Goal: Information Seeking & Learning: Find specific fact

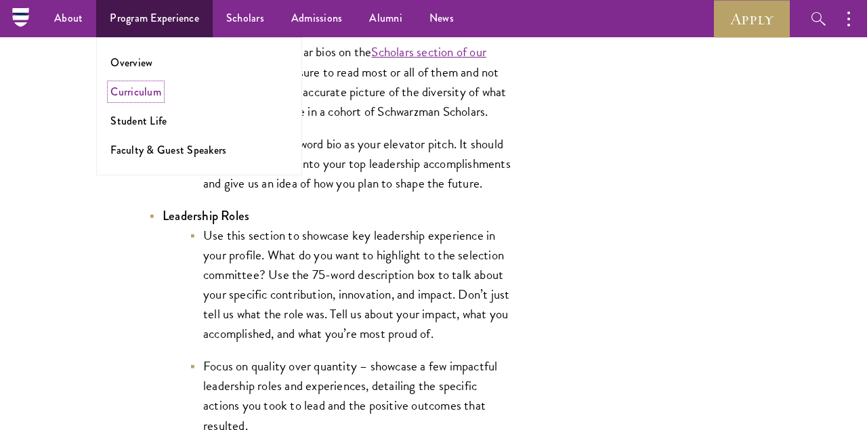
click at [133, 93] on link "Curriculum" at bounding box center [135, 92] width 51 height 16
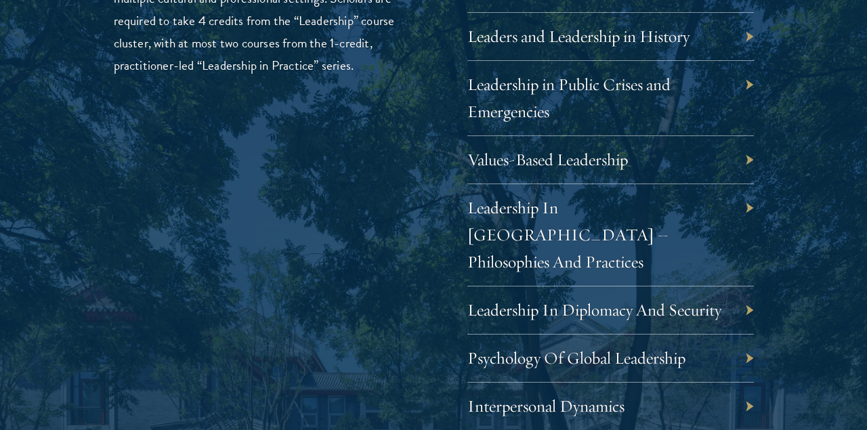
scroll to position [2389, 0]
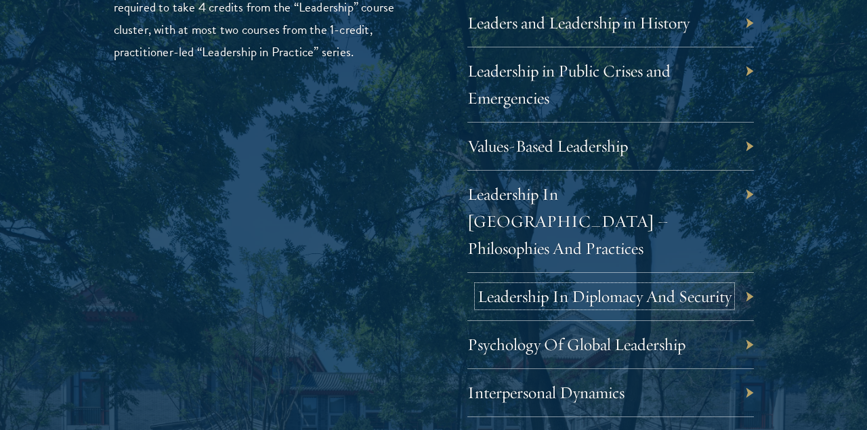
click at [492, 286] on link "Leadership In Diplomacy And Security" at bounding box center [604, 296] width 254 height 21
click at [551, 286] on link "Leadership In Diplomacy And Security" at bounding box center [604, 296] width 254 height 21
click at [561, 286] on link "Leadership In Diplomacy And Security" at bounding box center [604, 296] width 254 height 21
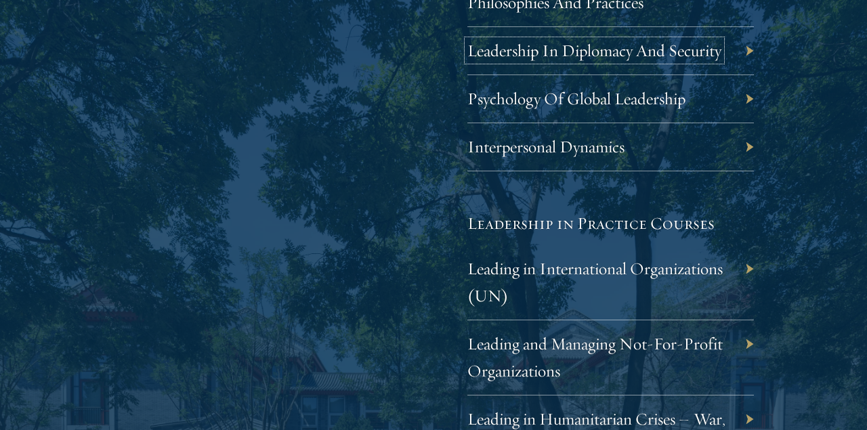
scroll to position [2850, 0]
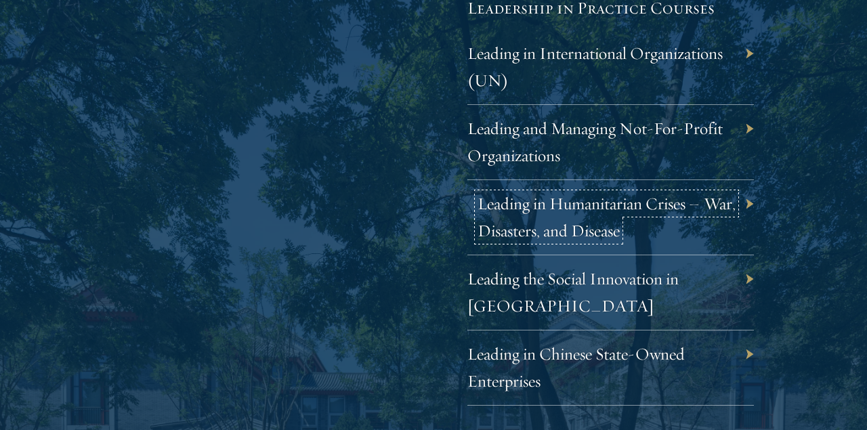
click at [546, 200] on link "Leading in Humanitarian Crises – War, Disasters, and Disease" at bounding box center [606, 217] width 258 height 48
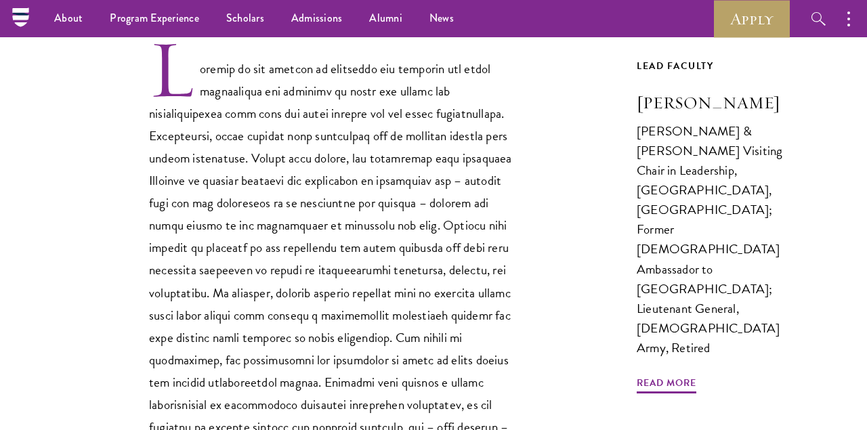
scroll to position [427, 0]
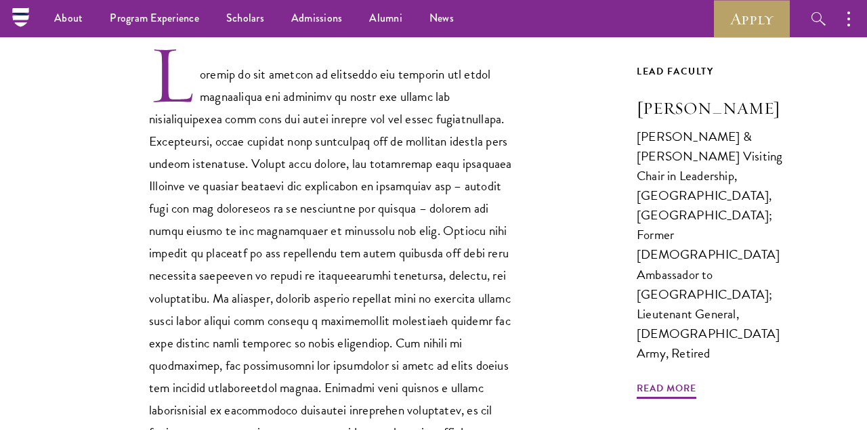
click at [424, 162] on p at bounding box center [332, 265] width 366 height 445
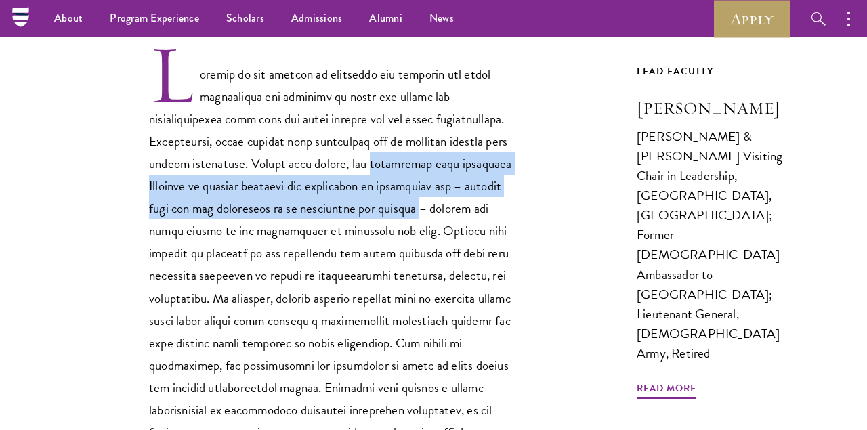
drag, startPoint x: 424, startPoint y: 162, endPoint x: 423, endPoint y: 214, distance: 51.5
click at [424, 215] on p at bounding box center [332, 265] width 366 height 445
click at [423, 214] on p at bounding box center [332, 265] width 366 height 445
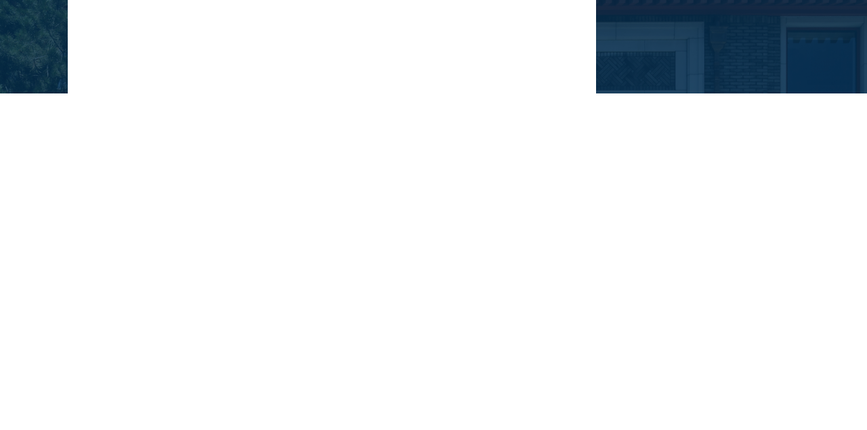
scroll to position [338, 0]
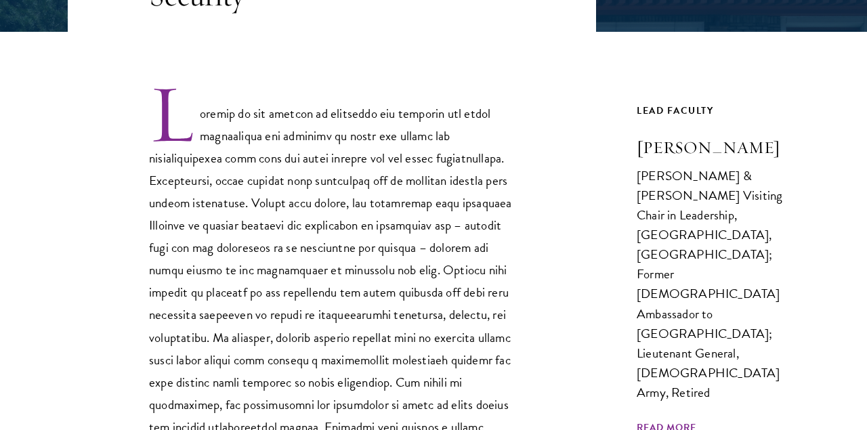
scroll to position [393, 0]
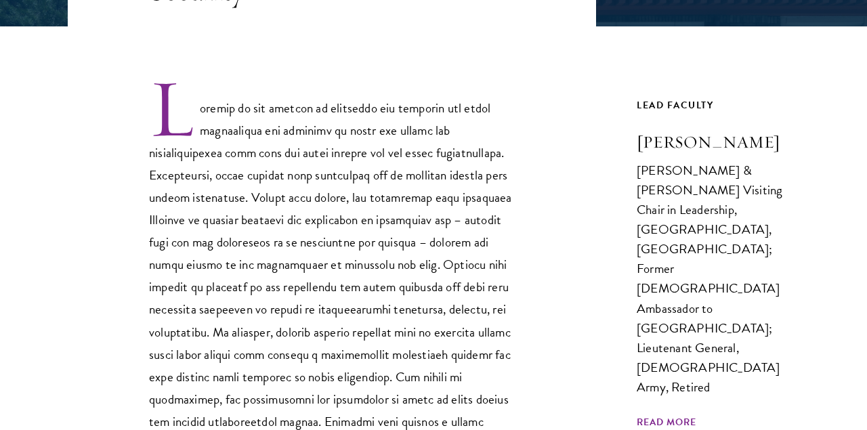
drag, startPoint x: 623, startPoint y: 141, endPoint x: 752, endPoint y: 141, distance: 128.6
click at [752, 141] on div "Core Curriculum Leadership In Diplomacy And Security Previous Course Next Cours…" at bounding box center [433, 229] width 731 height 759
copy h3 "Karl Eikenberry"
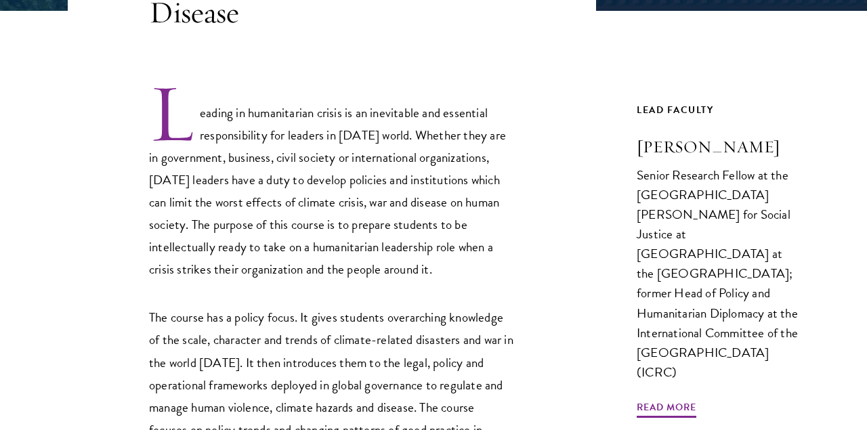
scroll to position [411, 0]
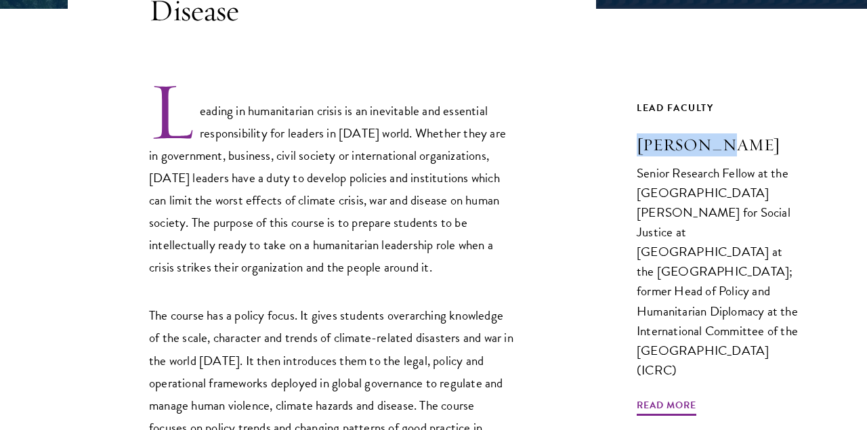
drag, startPoint x: 626, startPoint y: 139, endPoint x: 715, endPoint y: 137, distance: 88.7
click at [715, 137] on div "Core Curriculum Leading in Humanitarian Crises – War, Disasters, and Disease Le…" at bounding box center [433, 235] width 731 height 805
copy h3 "[PERSON_NAME]"
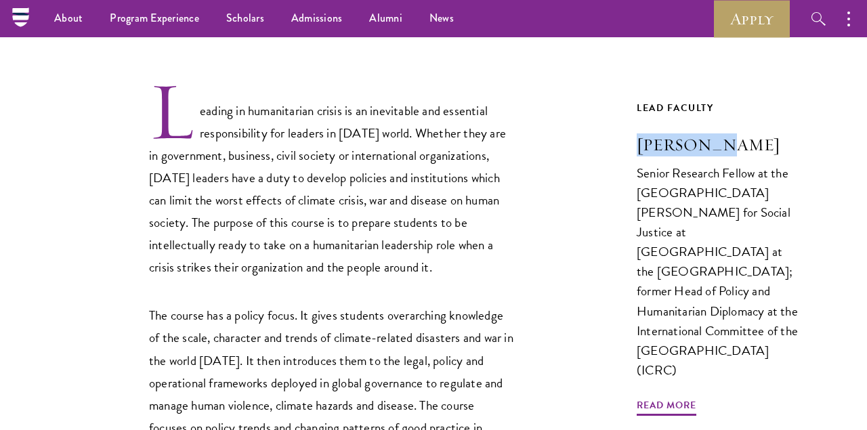
scroll to position [0, 0]
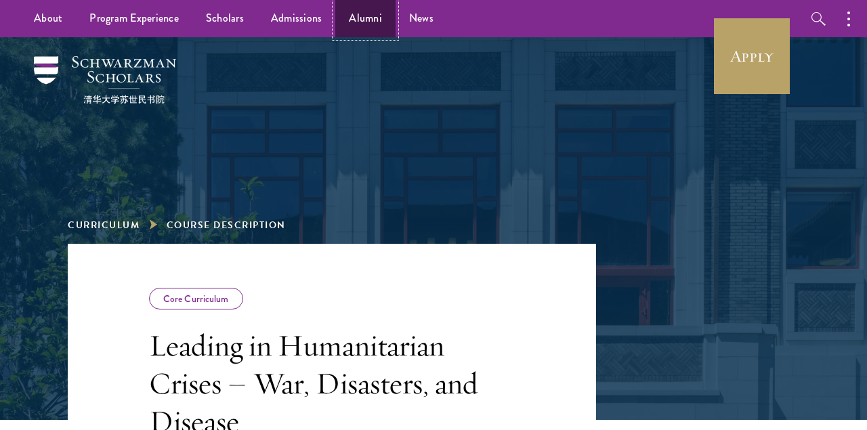
click at [335, 19] on link "Alumni" at bounding box center [365, 18] width 60 height 37
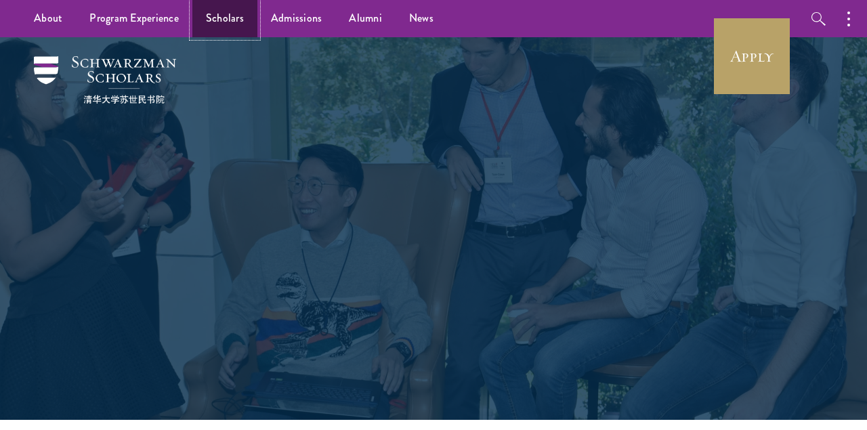
click at [234, 13] on link "Scholars" at bounding box center [224, 18] width 65 height 37
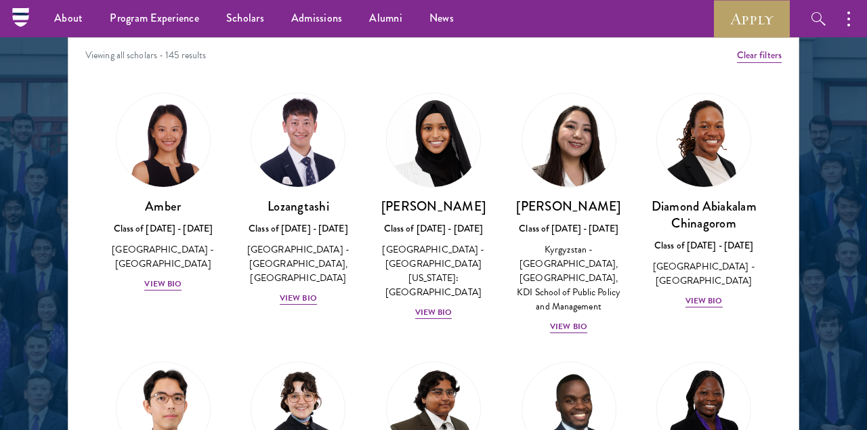
scroll to position [1501, 0]
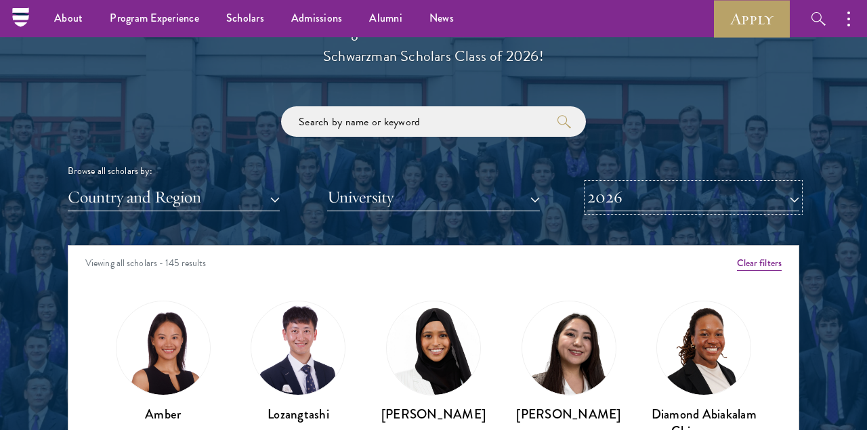
click at [652, 192] on button "2026" at bounding box center [693, 197] width 212 height 28
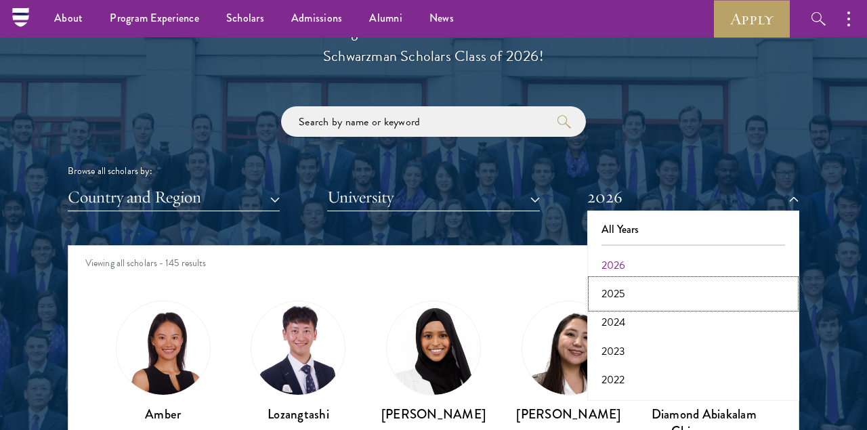
click at [623, 292] on button "2025" at bounding box center [693, 294] width 204 height 28
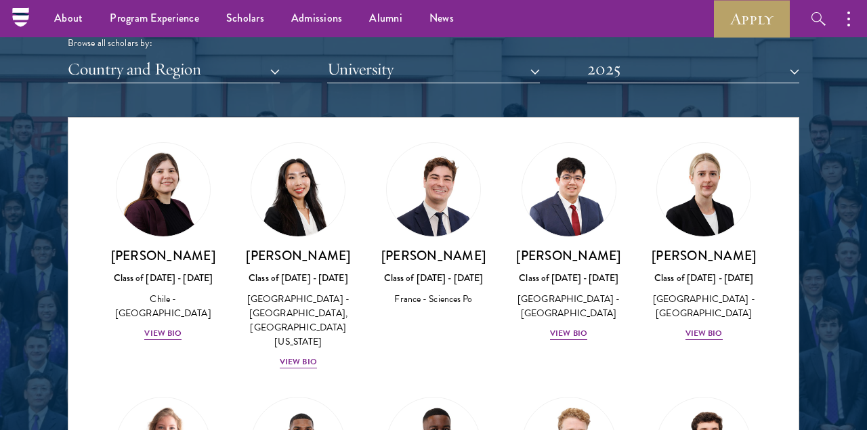
scroll to position [1512, 0]
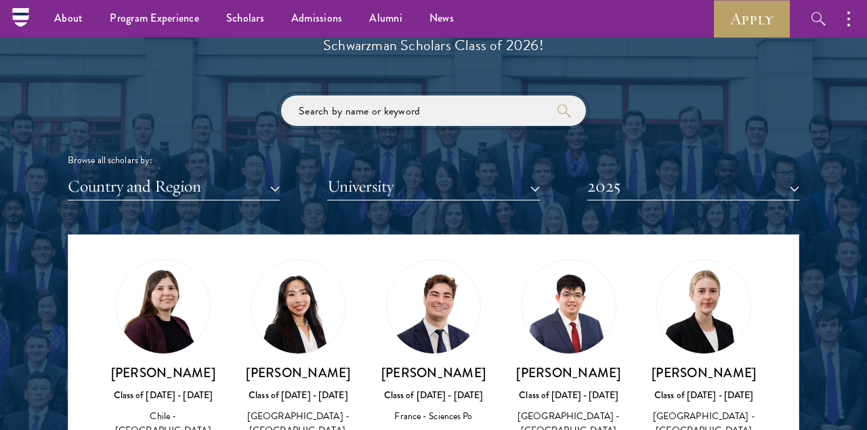
click at [322, 120] on input "search" at bounding box center [433, 110] width 305 height 30
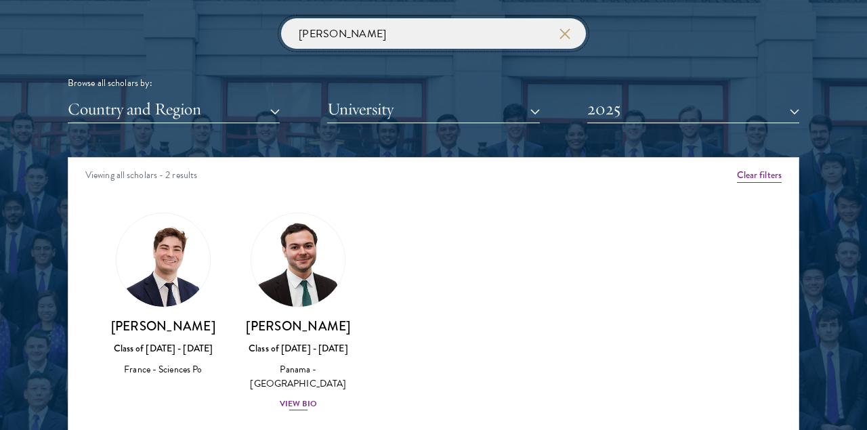
scroll to position [1592, 0]
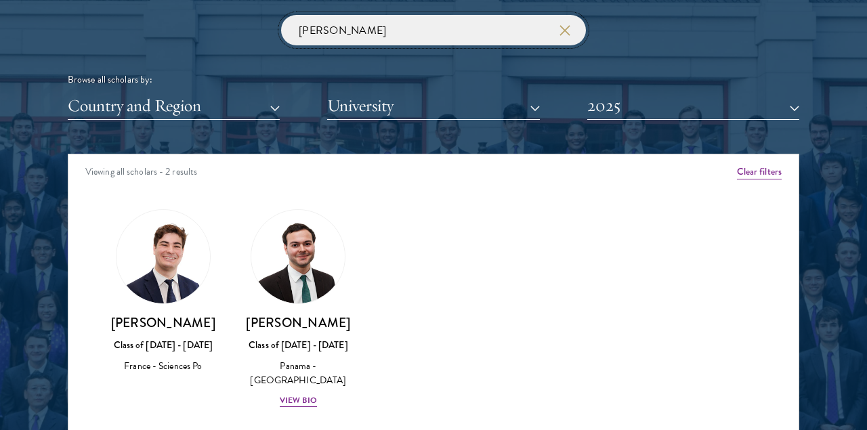
click at [309, 26] on input "[PERSON_NAME]" at bounding box center [433, 30] width 305 height 30
paste input "Felipe Alfaro"
type input "Felipe Alfaro"
click button "submit" at bounding box center [0, 0] width 0 height 0
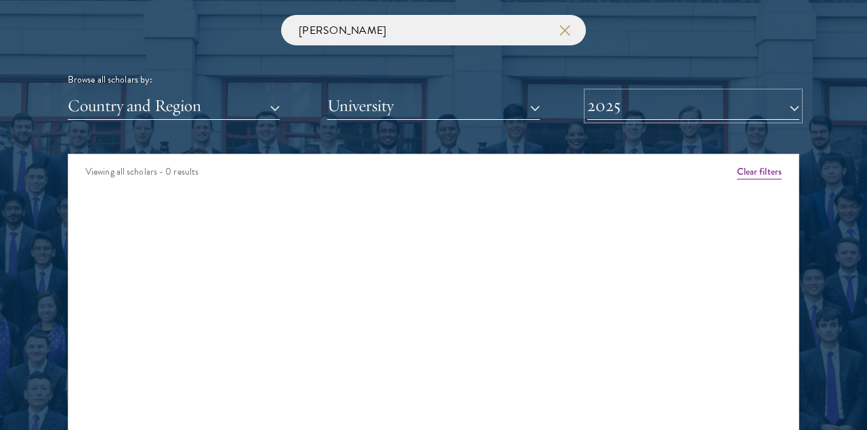
click at [659, 106] on button "2025" at bounding box center [693, 106] width 212 height 28
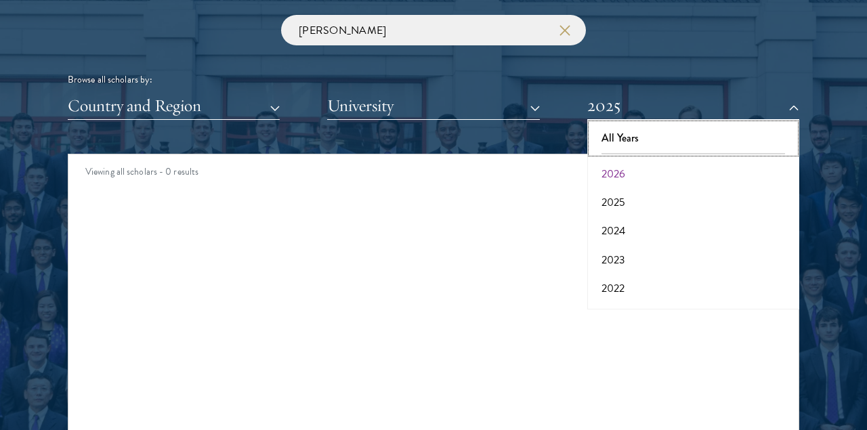
click at [618, 133] on button "All Years" at bounding box center [693, 138] width 204 height 28
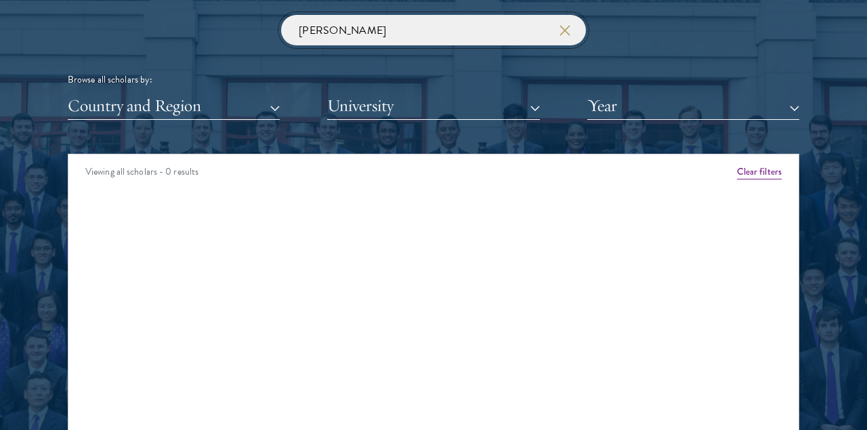
click at [345, 32] on input "Felipe Alfaro" at bounding box center [433, 30] width 305 height 30
click at [359, 32] on input "Felipe Alfaro" at bounding box center [433, 30] width 305 height 30
click button "submit" at bounding box center [0, 0] width 0 height 0
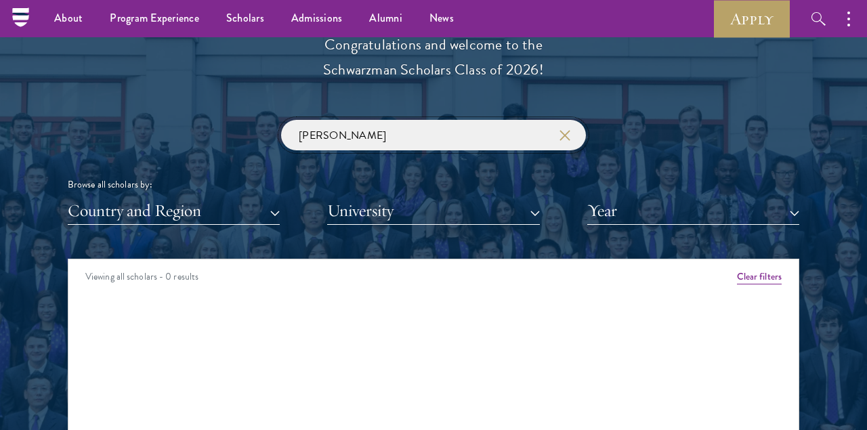
scroll to position [1519, 0]
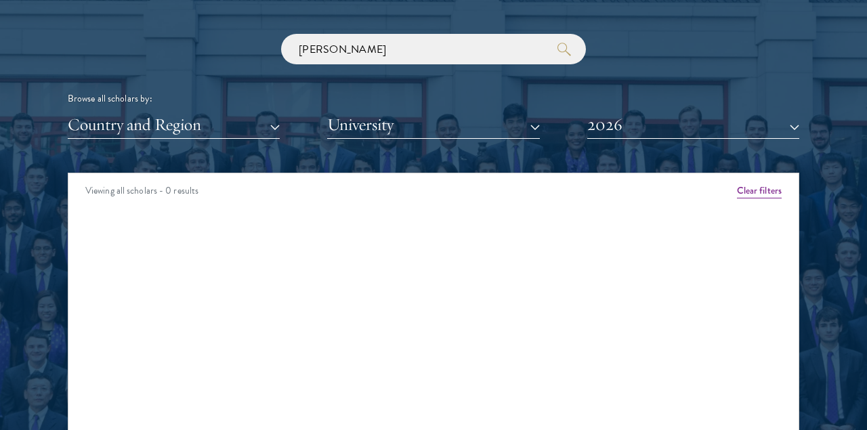
scroll to position [1579, 0]
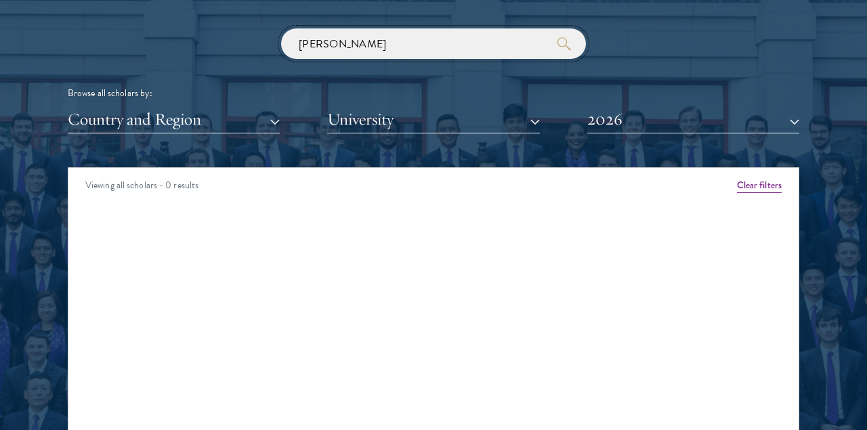
click at [340, 47] on input "[PERSON_NAME]" at bounding box center [433, 43] width 305 height 30
click at [359, 47] on input "[PERSON_NAME]" at bounding box center [433, 43] width 305 height 30
click at [575, 127] on div "Country and Region All Countries and Regions Afghanistan Antigua and Barbuda Ar…" at bounding box center [433, 120] width 731 height 28
click at [615, 131] on button "2026" at bounding box center [693, 120] width 212 height 28
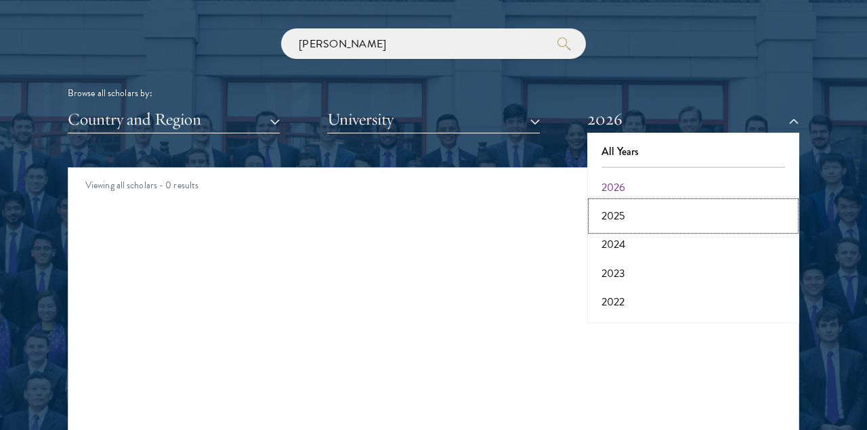
click at [614, 207] on button "2025" at bounding box center [693, 216] width 204 height 28
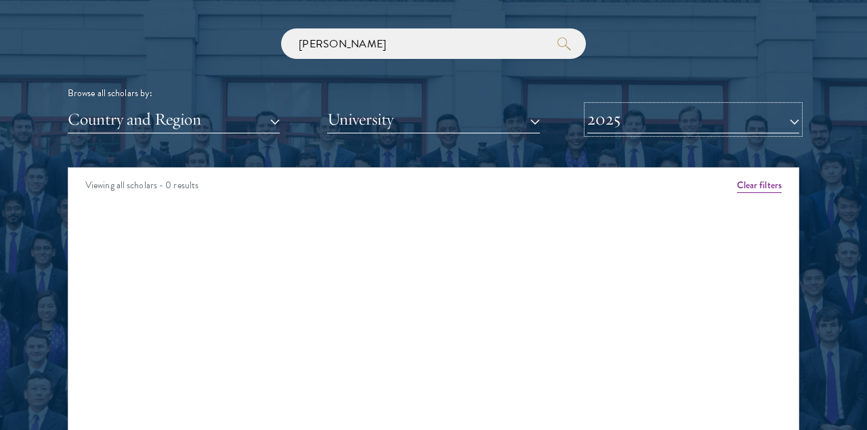
click at [628, 121] on button "2025" at bounding box center [693, 120] width 212 height 28
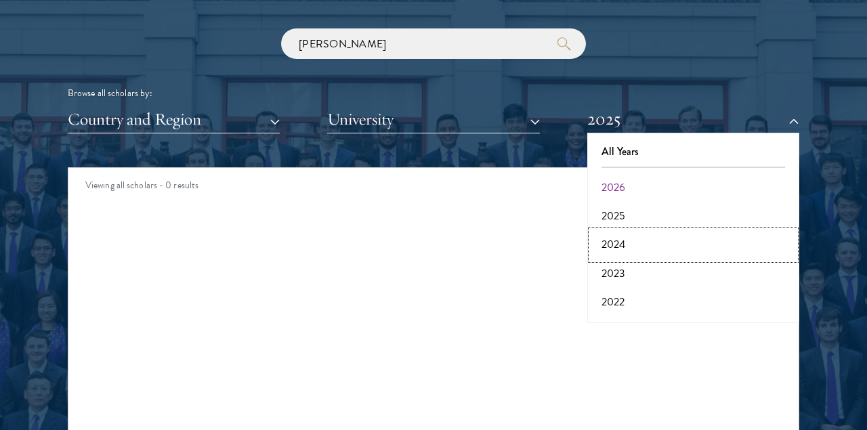
click at [617, 238] on button "2024" at bounding box center [693, 244] width 204 height 28
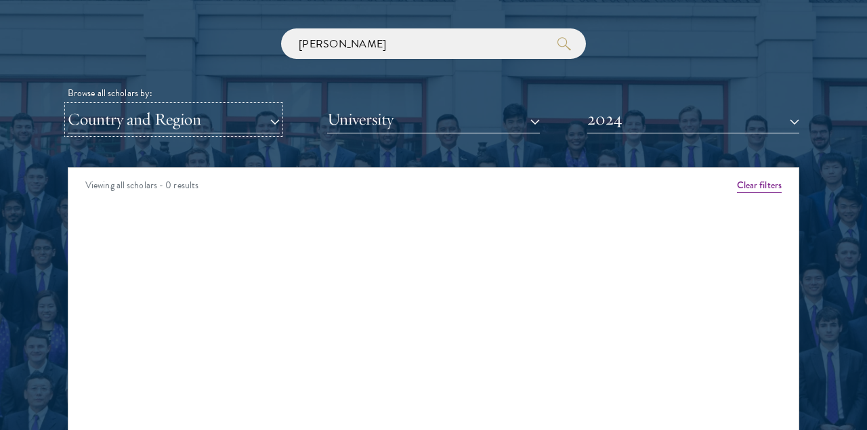
click at [159, 109] on button "Country and Region" at bounding box center [174, 120] width 212 height 28
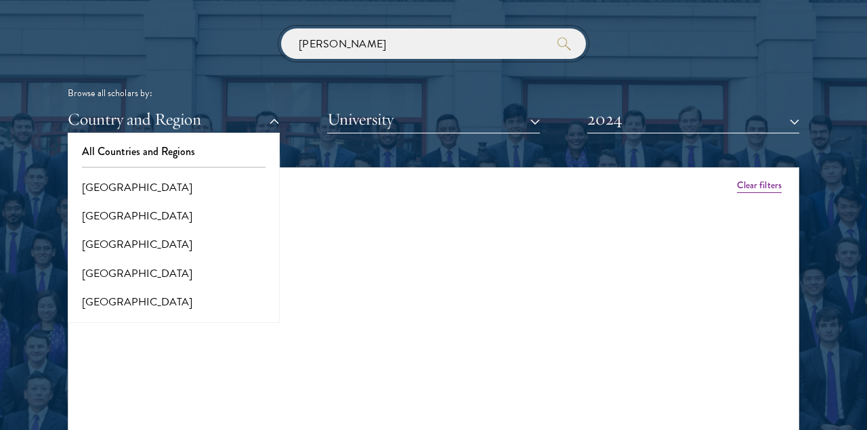
click at [355, 47] on input "felipe alfaro" at bounding box center [433, 43] width 305 height 30
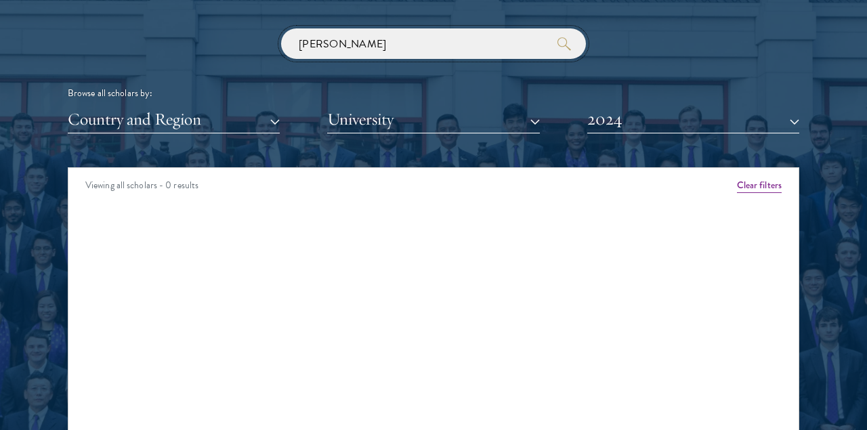
click at [355, 47] on input "felipe alfaro" at bounding box center [433, 43] width 305 height 30
click at [334, 44] on input "felipe alfaro" at bounding box center [433, 43] width 305 height 30
type input "[PERSON_NAME]"
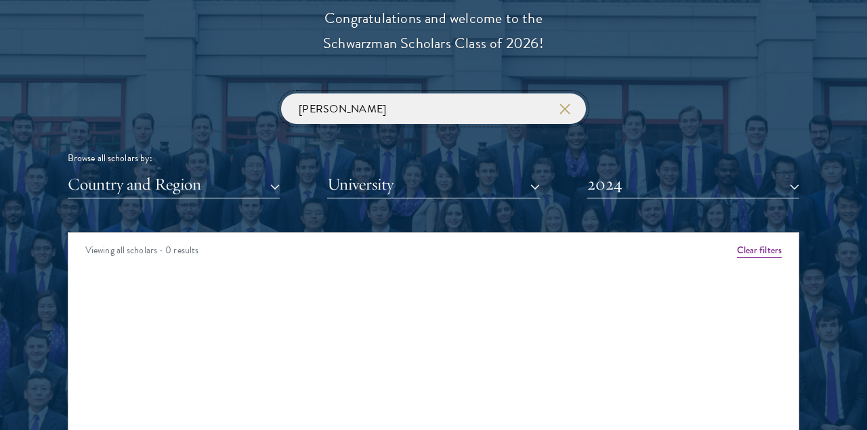
scroll to position [1715, 0]
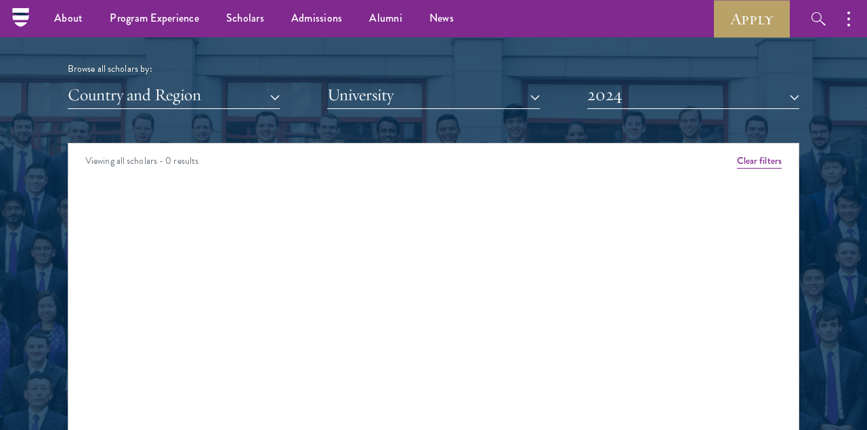
scroll to position [1505, 0]
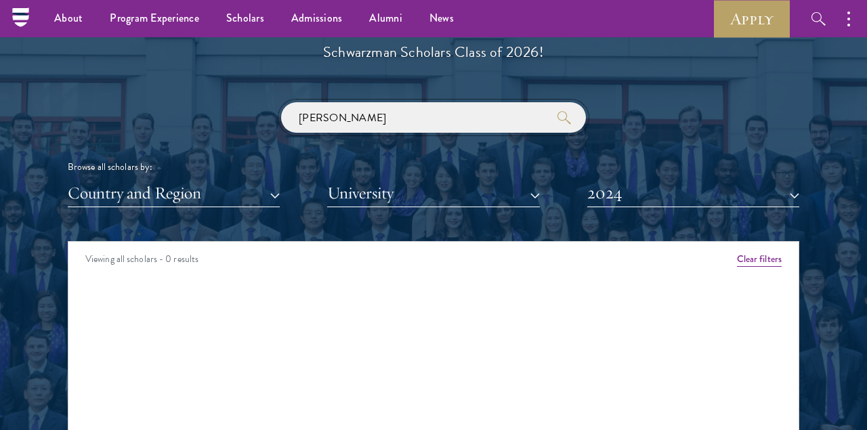
click at [362, 112] on input "[PERSON_NAME]" at bounding box center [433, 117] width 305 height 30
type input "f"
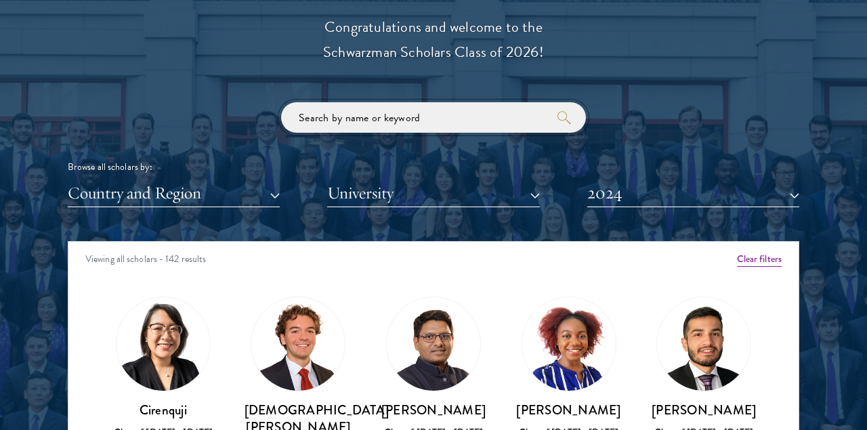
scroll to position [1632, 0]
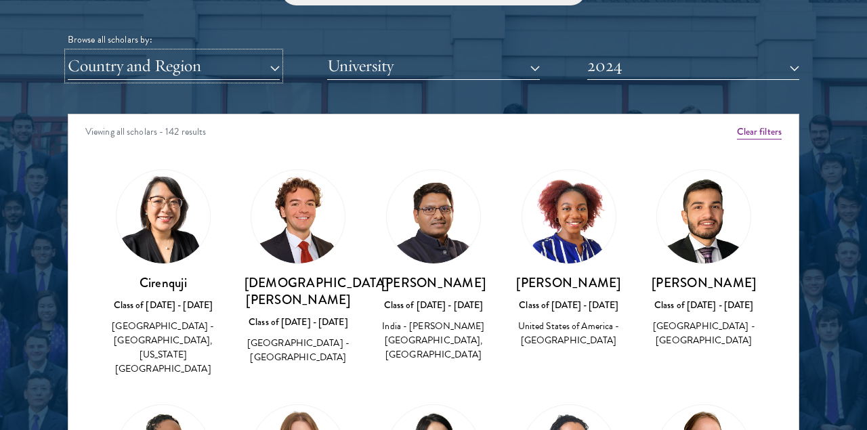
click at [187, 66] on button "Country and Region" at bounding box center [174, 66] width 212 height 28
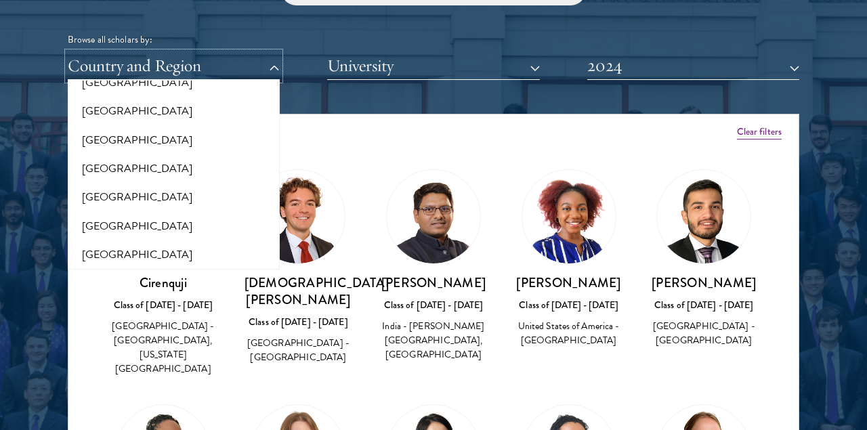
scroll to position [373, 0]
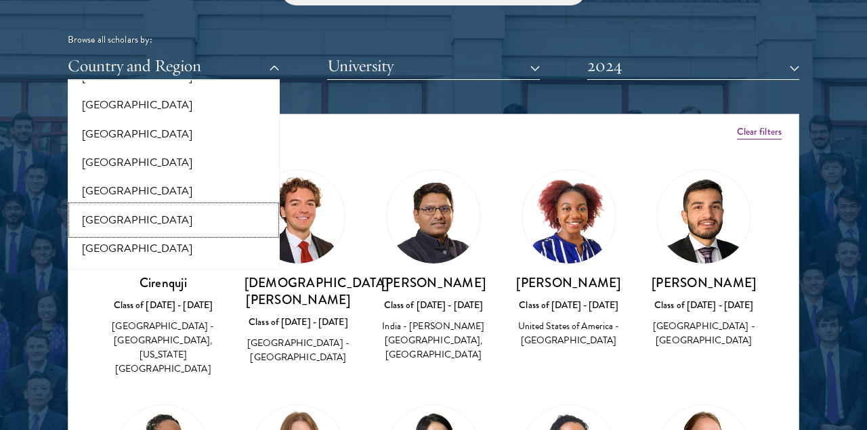
click at [116, 218] on button "[GEOGRAPHIC_DATA]" at bounding box center [174, 220] width 204 height 28
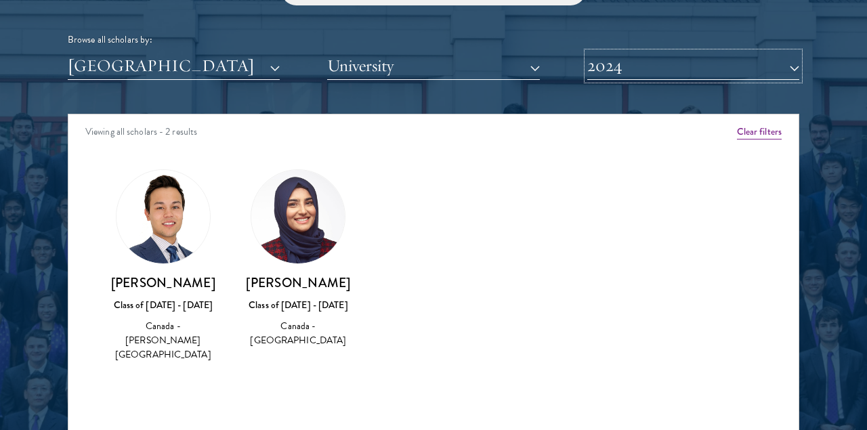
click at [615, 71] on button "2024" at bounding box center [693, 66] width 212 height 28
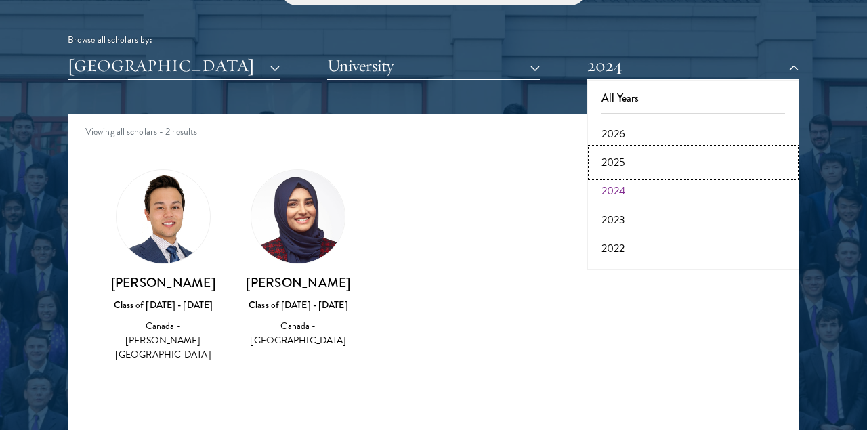
click at [619, 162] on button "2025" at bounding box center [693, 162] width 204 height 28
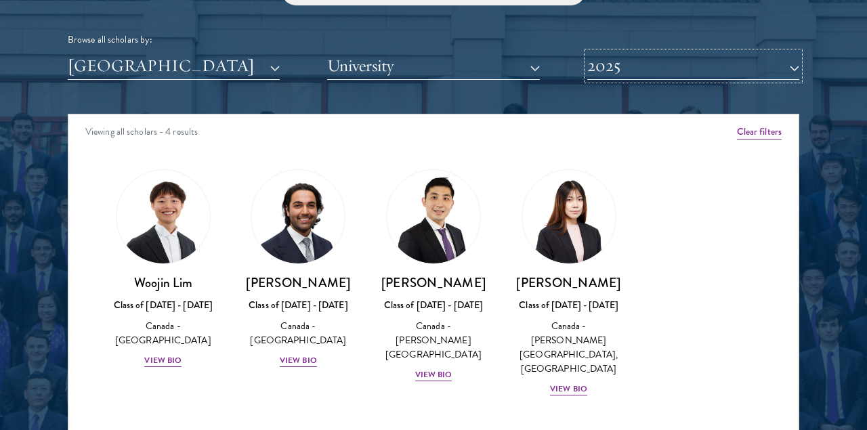
click at [620, 66] on button "2025" at bounding box center [693, 66] width 212 height 28
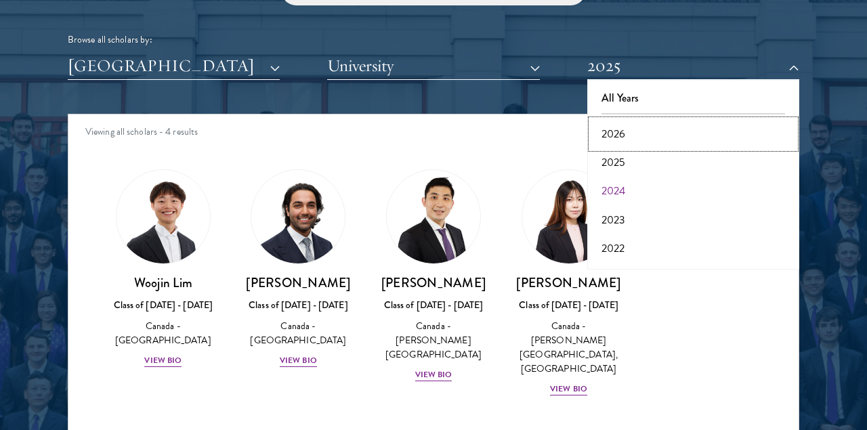
click at [614, 131] on button "2026" at bounding box center [693, 134] width 204 height 28
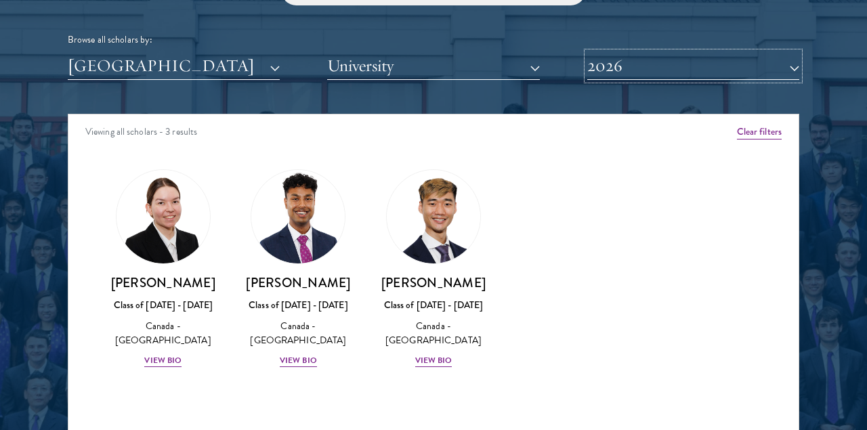
click at [632, 69] on button "2026" at bounding box center [693, 66] width 212 height 28
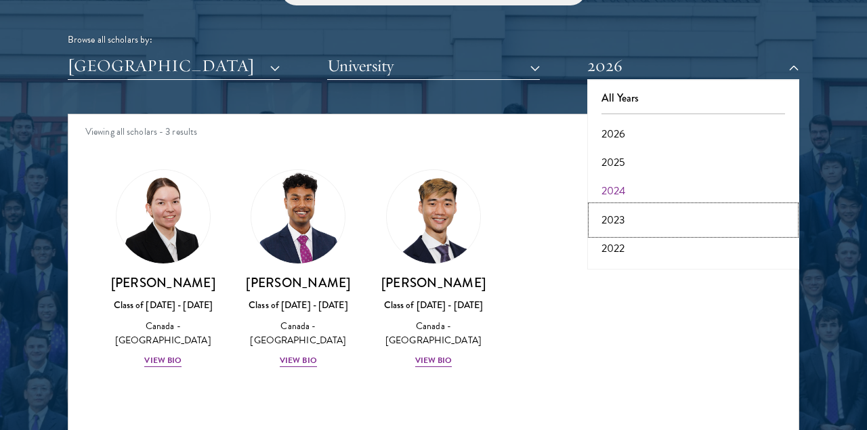
click at [614, 225] on button "2023" at bounding box center [693, 220] width 204 height 28
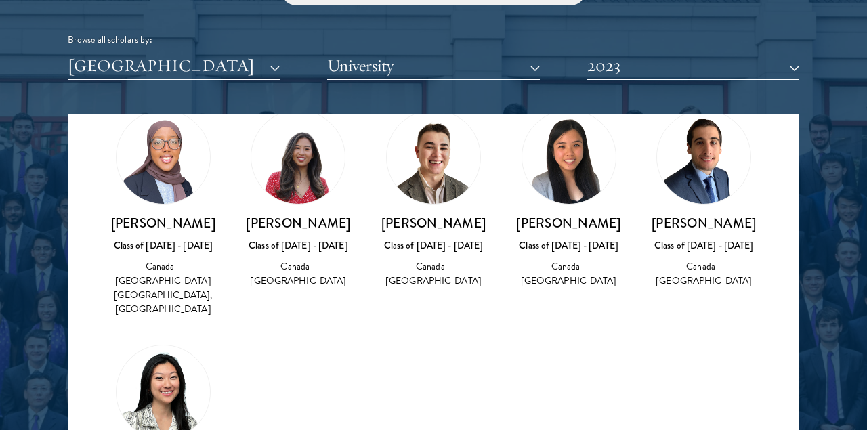
scroll to position [68, 0]
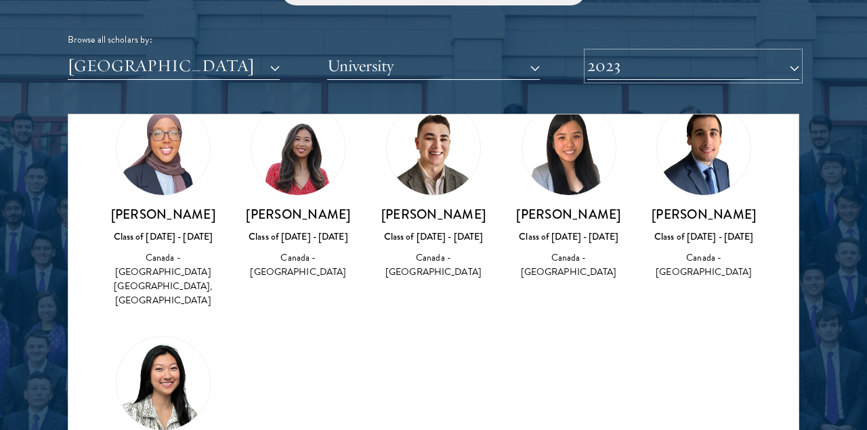
click at [621, 67] on button "2023" at bounding box center [693, 66] width 212 height 28
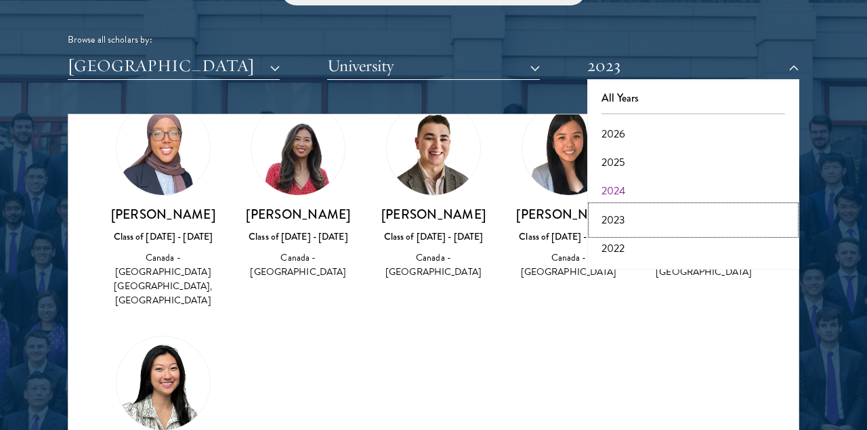
click at [615, 226] on button "2023" at bounding box center [693, 220] width 204 height 28
